Goal: Task Accomplishment & Management: Manage account settings

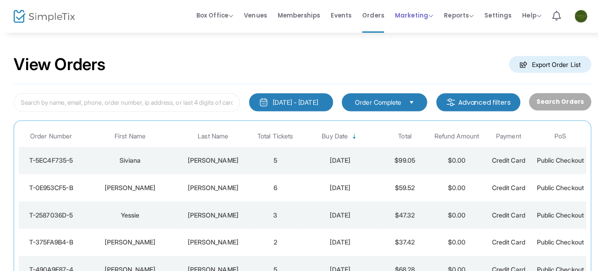
click at [405, 16] on span "Marketing" at bounding box center [409, 15] width 38 height 9
click at [406, 32] on li "Promo Codes" at bounding box center [426, 31] width 72 height 18
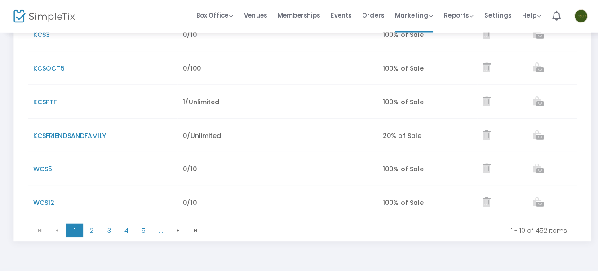
scroll to position [273, 0]
click at [88, 228] on span "2" at bounding box center [90, 227] width 17 height 13
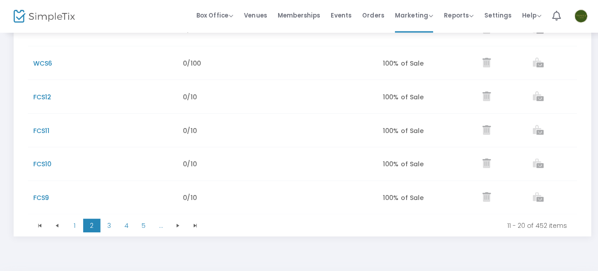
scroll to position [292, 0]
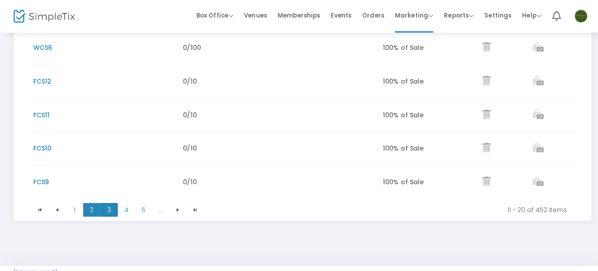
click at [101, 212] on span "3" at bounding box center [107, 207] width 17 height 13
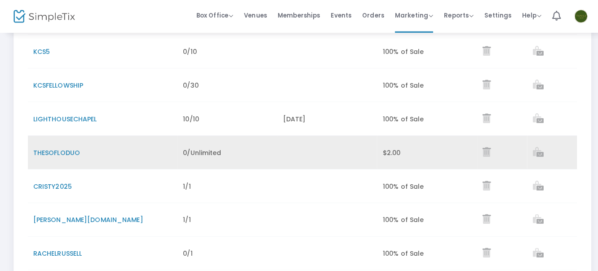
scroll to position [220, 0]
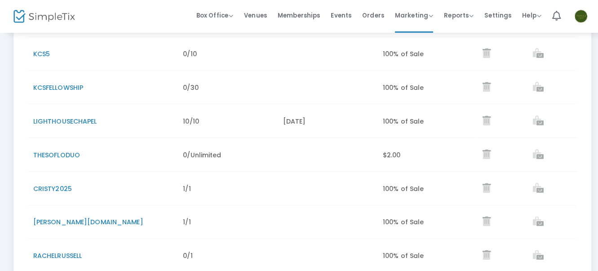
click at [72, 116] on span "LIGHTHOUSECHAPEL" at bounding box center [64, 119] width 63 height 9
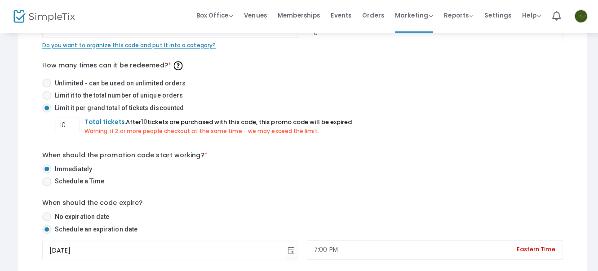
scroll to position [100, 0]
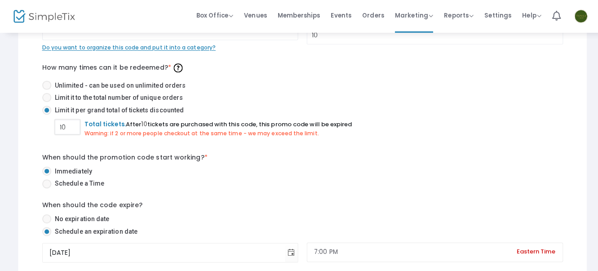
click at [69, 121] on input "10" at bounding box center [67, 125] width 24 height 17
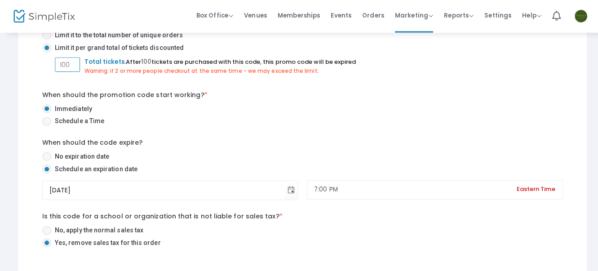
scroll to position [228, 0]
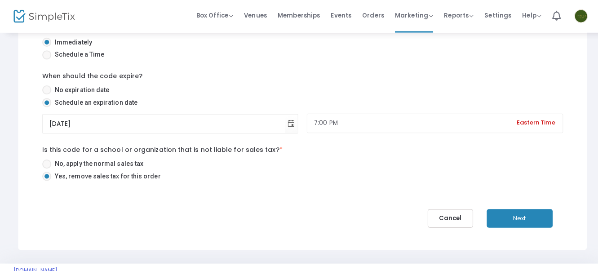
type input "100"
click at [327, 218] on div "LIGHTHOUSECHAPEL Promotional Code Name * Do you want to organize this code and …" at bounding box center [299, 53] width 542 height 344
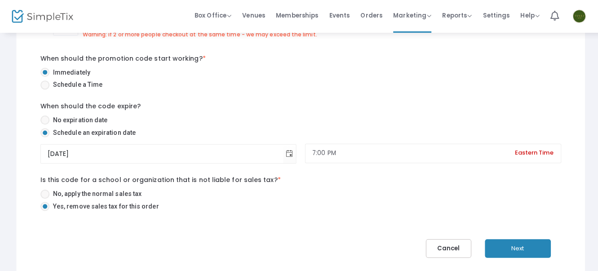
scroll to position [197, 0]
click at [43, 119] on span at bounding box center [46, 119] width 9 height 9
click at [46, 124] on input "No expiration date" at bounding box center [46, 124] width 0 height 0
radio input "true"
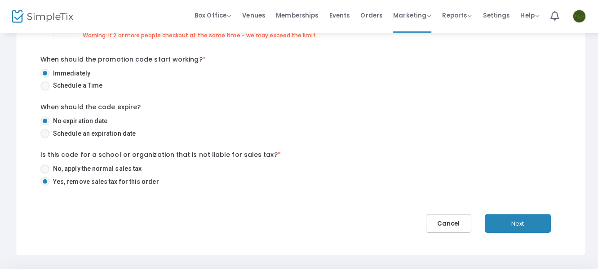
click at [511, 221] on button "Next" at bounding box center [513, 221] width 65 height 18
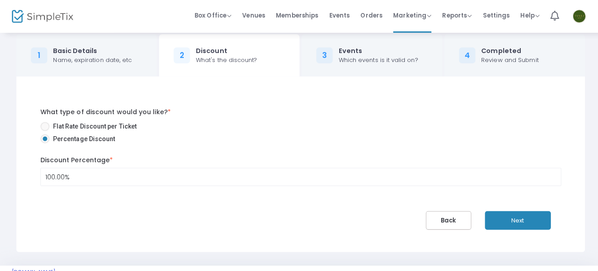
scroll to position [11, 0]
click at [512, 221] on button "Next" at bounding box center [513, 218] width 65 height 18
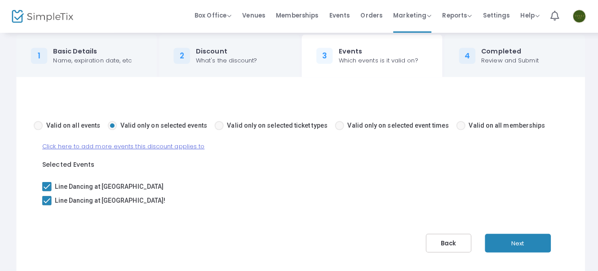
click at [518, 234] on button "Next" at bounding box center [513, 240] width 65 height 18
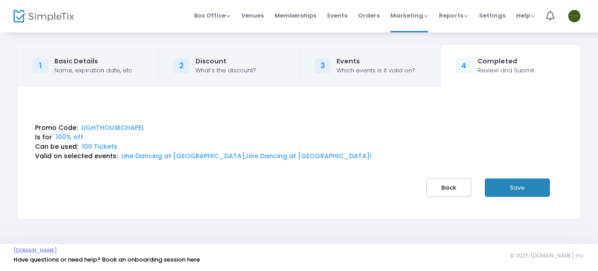
click at [517, 181] on button "Save" at bounding box center [517, 187] width 65 height 18
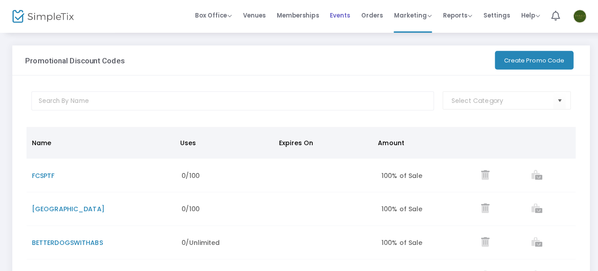
click at [327, 16] on span "Events" at bounding box center [337, 15] width 20 height 23
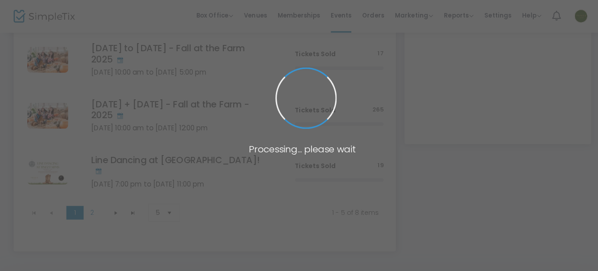
scroll to position [194, 0]
